Goal: Task Accomplishment & Management: Manage account settings

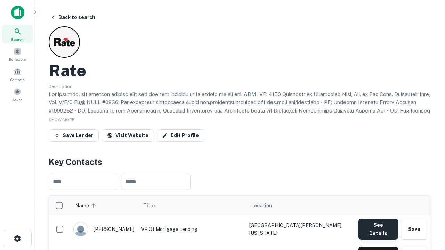
click at [378, 226] on button "See Details" at bounding box center [378, 229] width 40 height 21
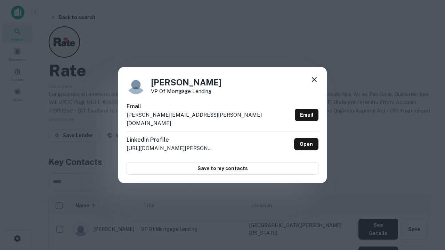
click at [314, 84] on icon at bounding box center [314, 79] width 8 height 8
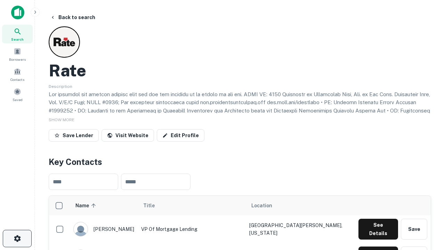
click at [17, 239] on icon "button" at bounding box center [17, 239] width 8 height 8
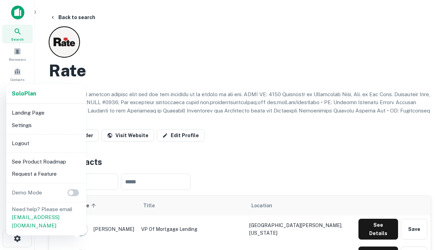
click at [46, 143] on li "Logout" at bounding box center [46, 143] width 74 height 13
